Goal: Check status

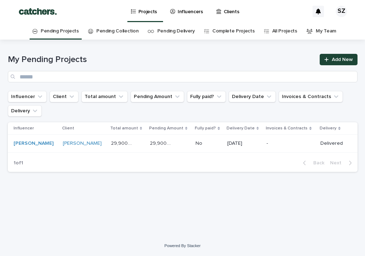
click at [123, 35] on link "Pending Collection" at bounding box center [117, 31] width 42 height 17
click at [171, 34] on link "Pending Delivery" at bounding box center [177, 31] width 38 height 17
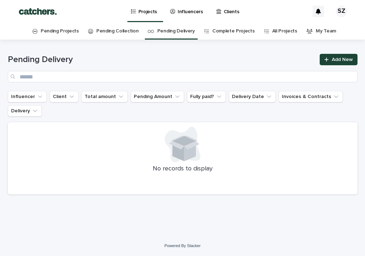
click at [236, 30] on link "Complete Projects" at bounding box center [234, 31] width 43 height 17
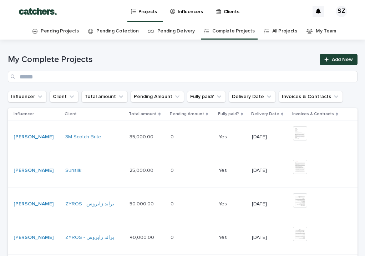
click at [65, 31] on link "Pending Projects" at bounding box center [60, 31] width 38 height 17
